Goal: Task Accomplishment & Management: Use online tool/utility

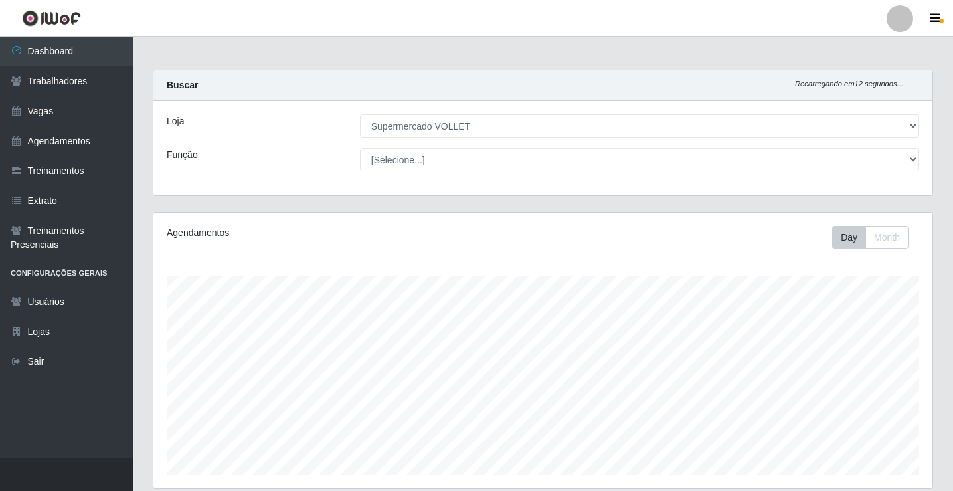
select select "72"
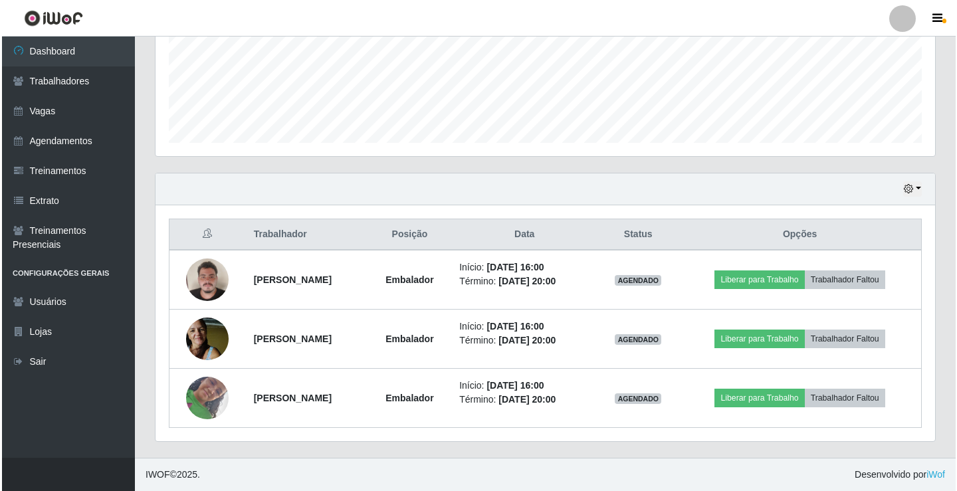
scroll to position [276, 779]
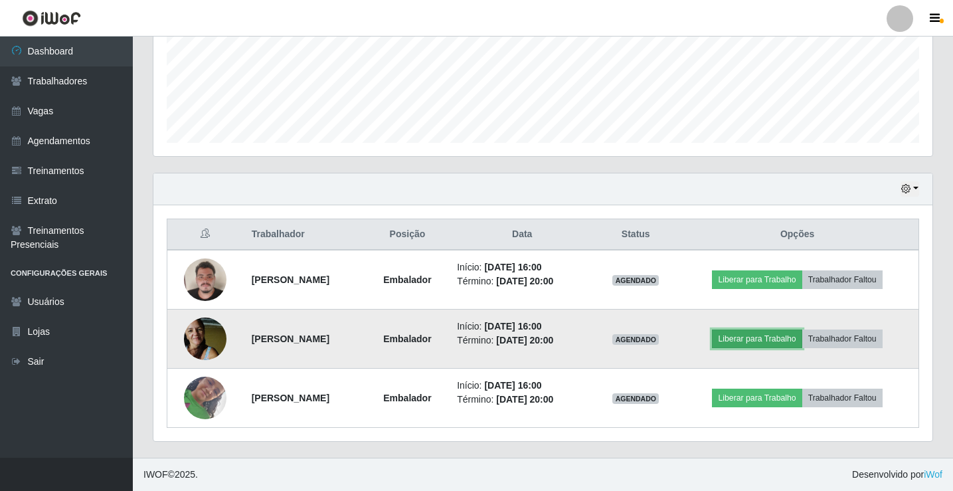
click at [785, 337] on button "Liberar para Trabalho" at bounding box center [757, 339] width 90 height 19
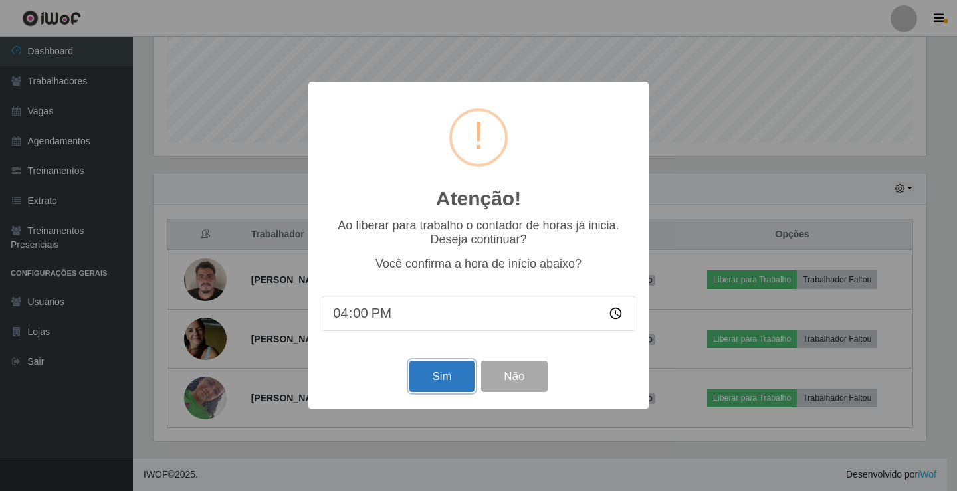
click at [442, 391] on button "Sim" at bounding box center [441, 376] width 64 height 31
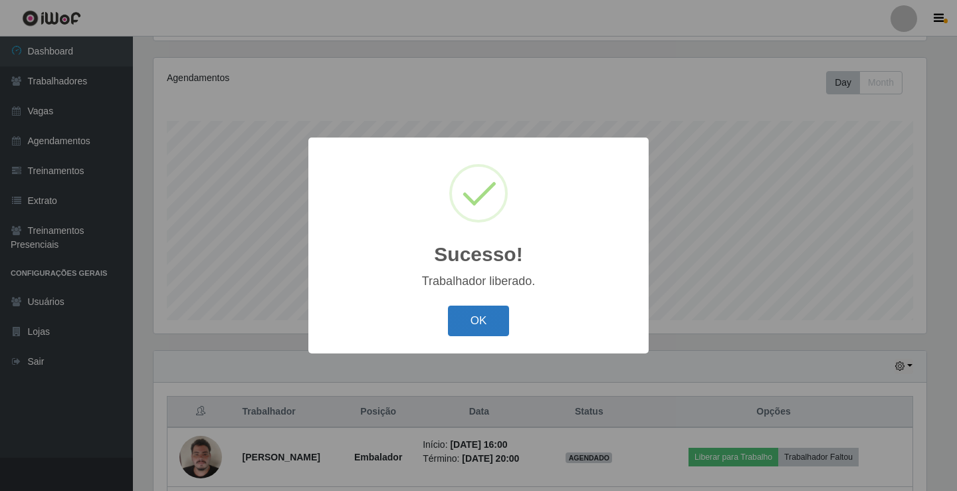
click at [472, 326] on button "OK" at bounding box center [479, 321] width 62 height 31
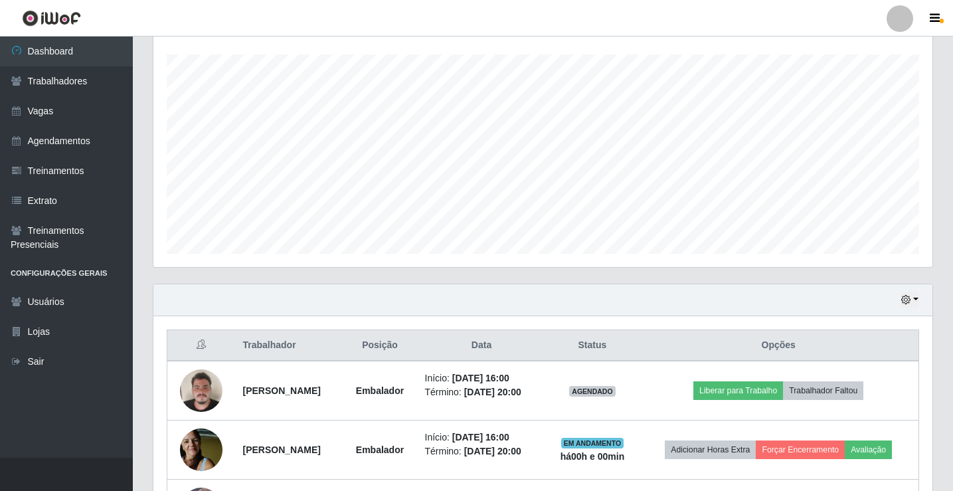
scroll to position [332, 0]
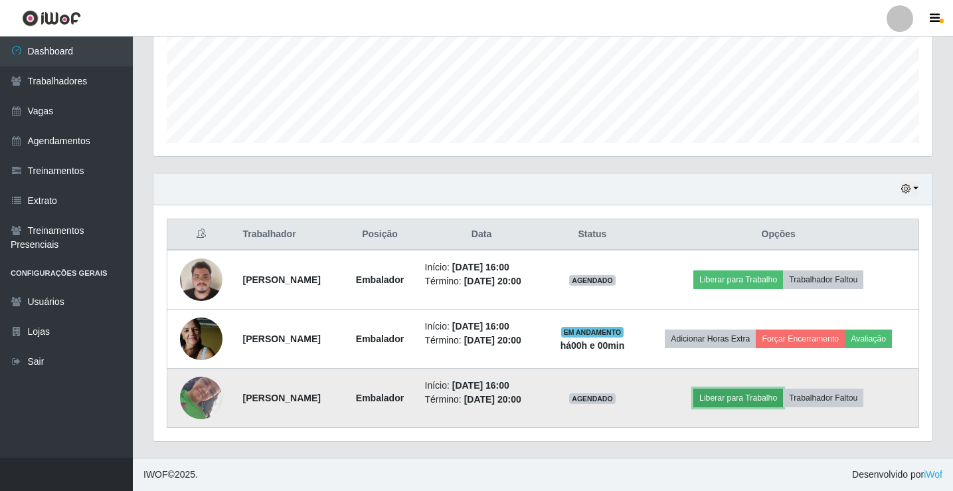
click at [754, 398] on button "Liberar para Trabalho" at bounding box center [739, 398] width 90 height 19
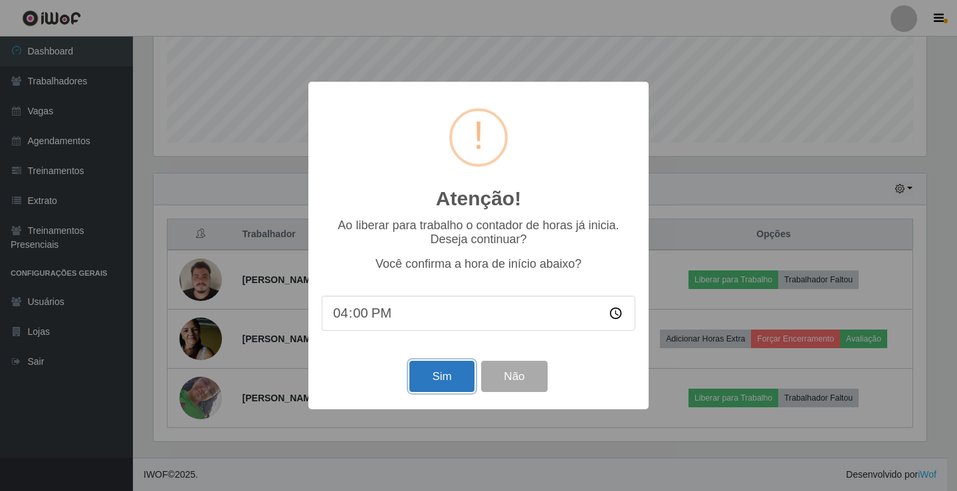
click at [451, 381] on button "Sim" at bounding box center [441, 376] width 64 height 31
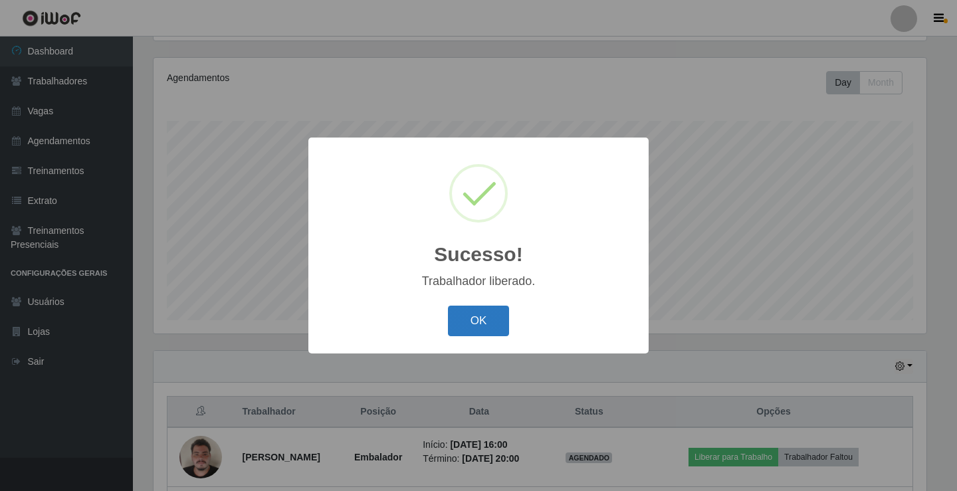
click at [494, 328] on button "OK" at bounding box center [479, 321] width 62 height 31
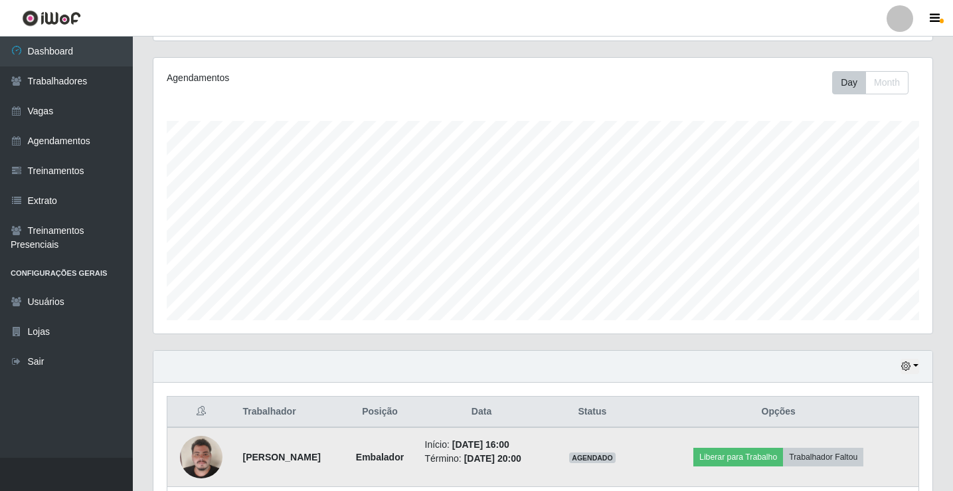
scroll to position [288, 0]
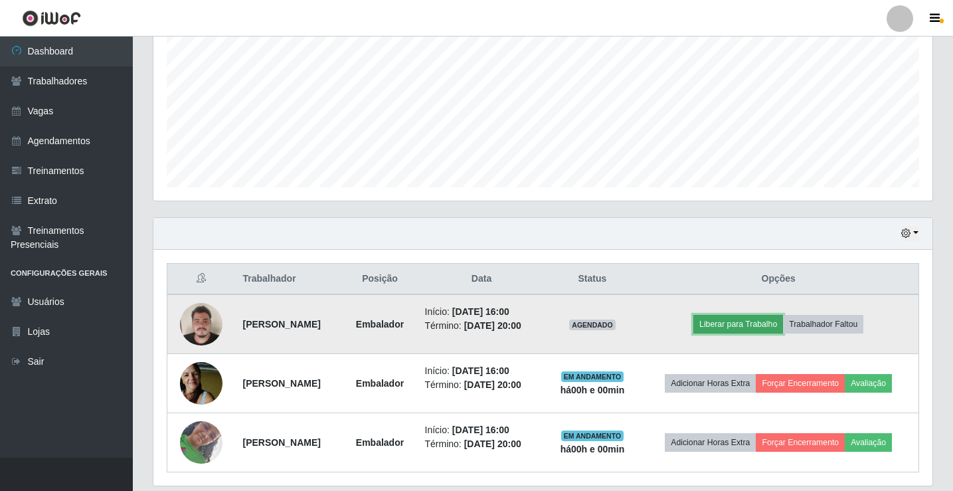
click at [738, 322] on button "Liberar para Trabalho" at bounding box center [739, 324] width 90 height 19
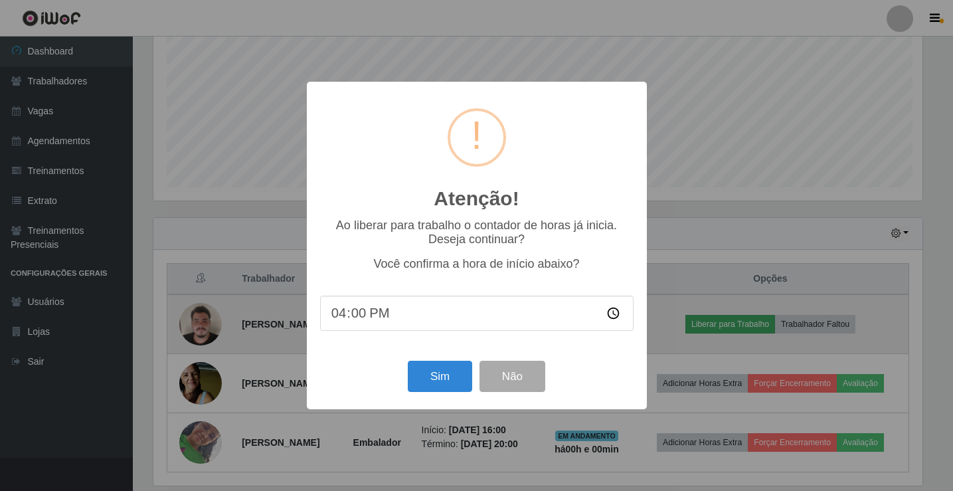
scroll to position [276, 773]
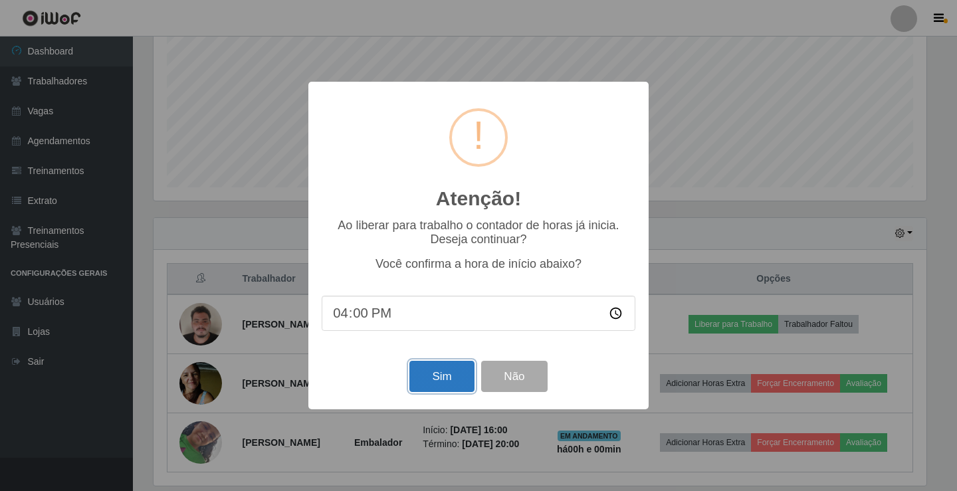
click at [429, 392] on button "Sim" at bounding box center [441, 376] width 64 height 31
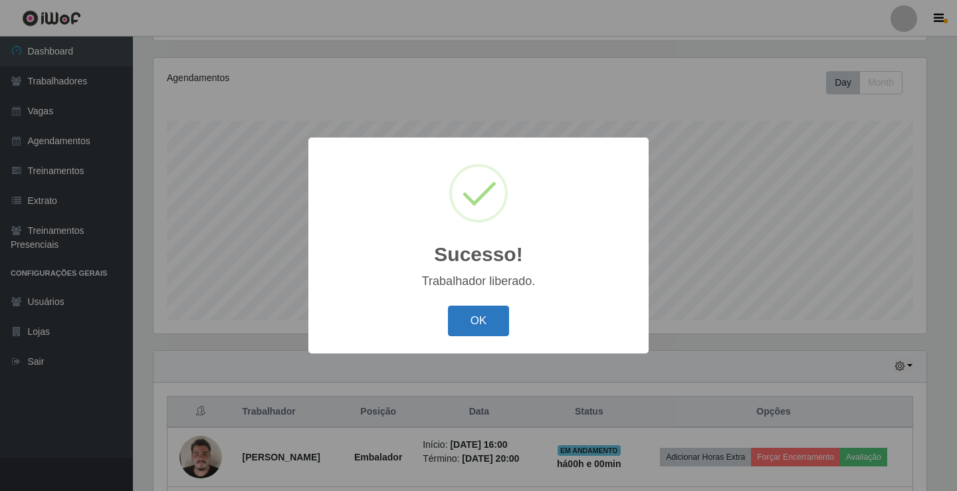
click at [474, 335] on button "OK" at bounding box center [479, 321] width 62 height 31
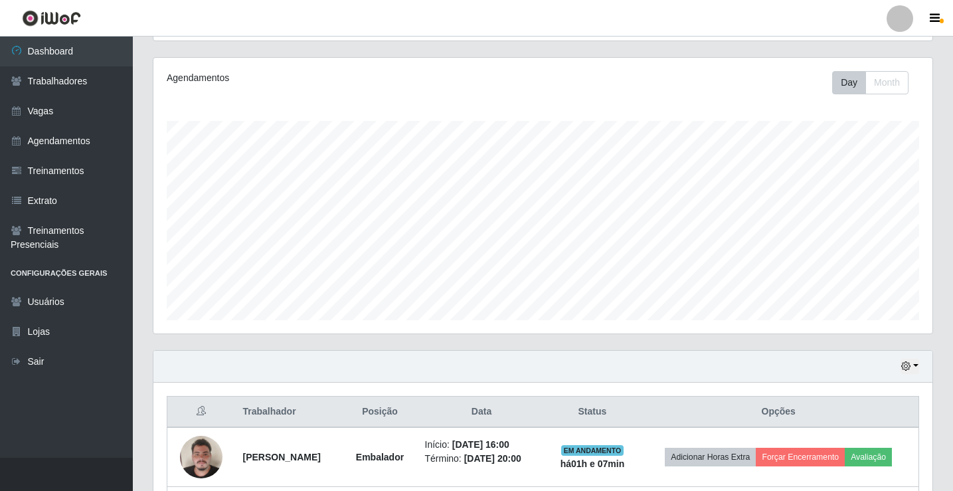
scroll to position [0, 0]
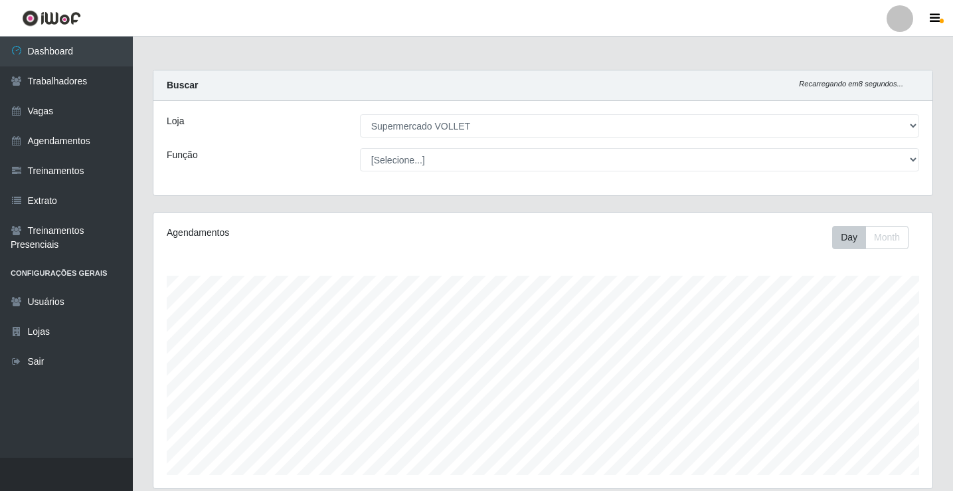
click at [950, 31] on header "Perfil Alterar Senha Sair" at bounding box center [476, 18] width 953 height 37
click at [947, 47] on main "Carregando... Buscar Recarregando em 8 segundos... Loja [Selecione...] Supermer…" at bounding box center [543, 413] width 821 height 753
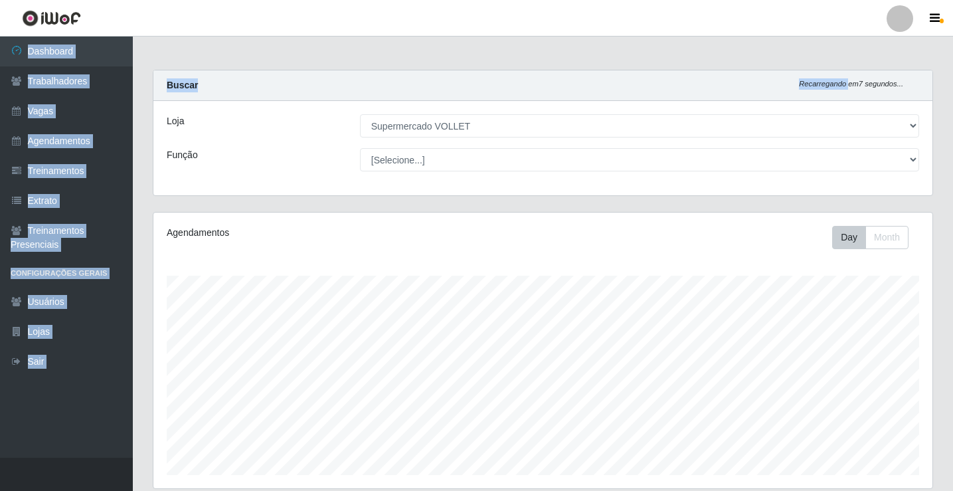
click at [856, 45] on div "Perfil Alterar Senha Sair Dashboard Trabalhadores Vagas Agendamentos Treinament…" at bounding box center [476, 411] width 953 height 823
